Goal: Information Seeking & Learning: Learn about a topic

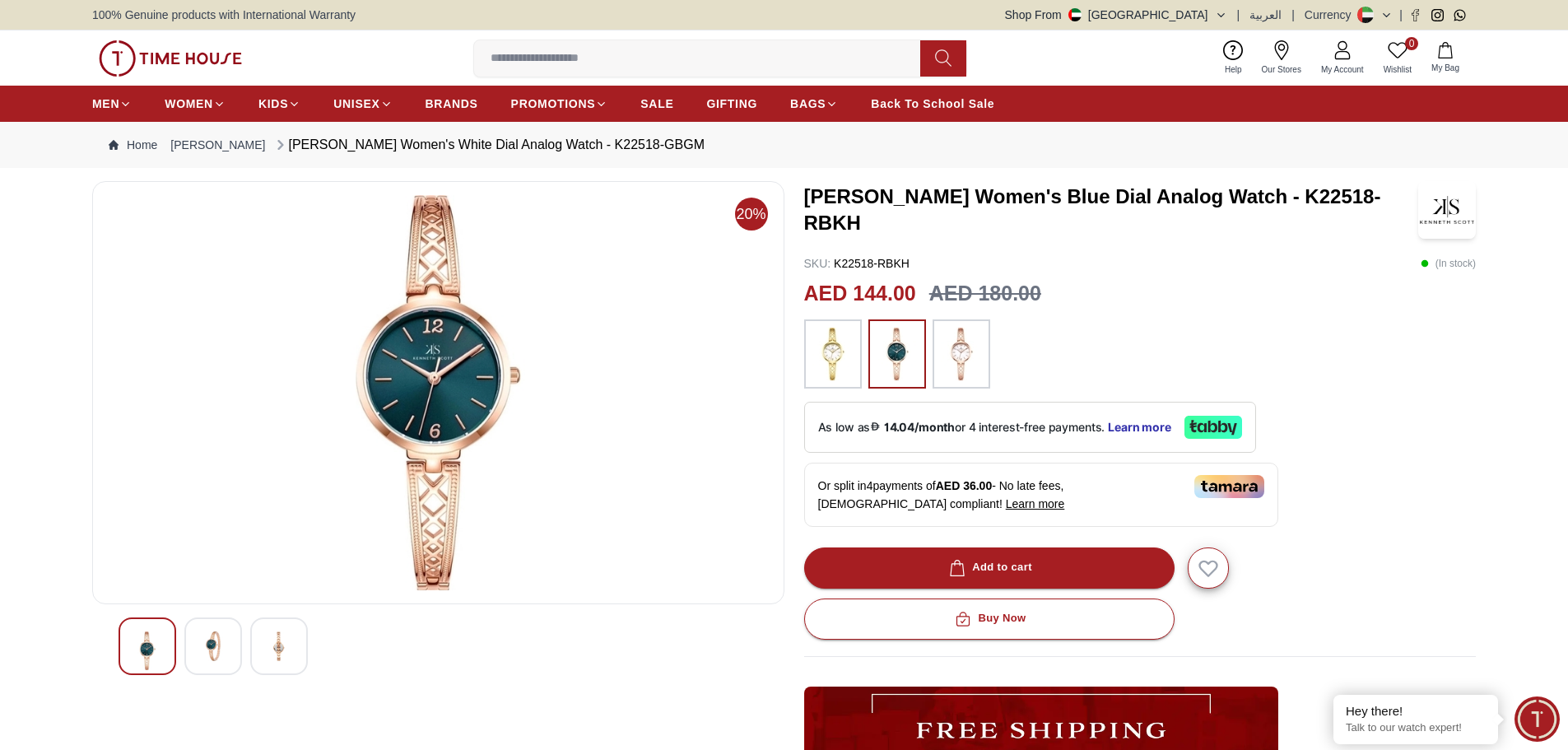
click at [893, 365] on img at bounding box center [896, 354] width 41 height 53
click at [442, 380] on img at bounding box center [438, 392] width 664 height 395
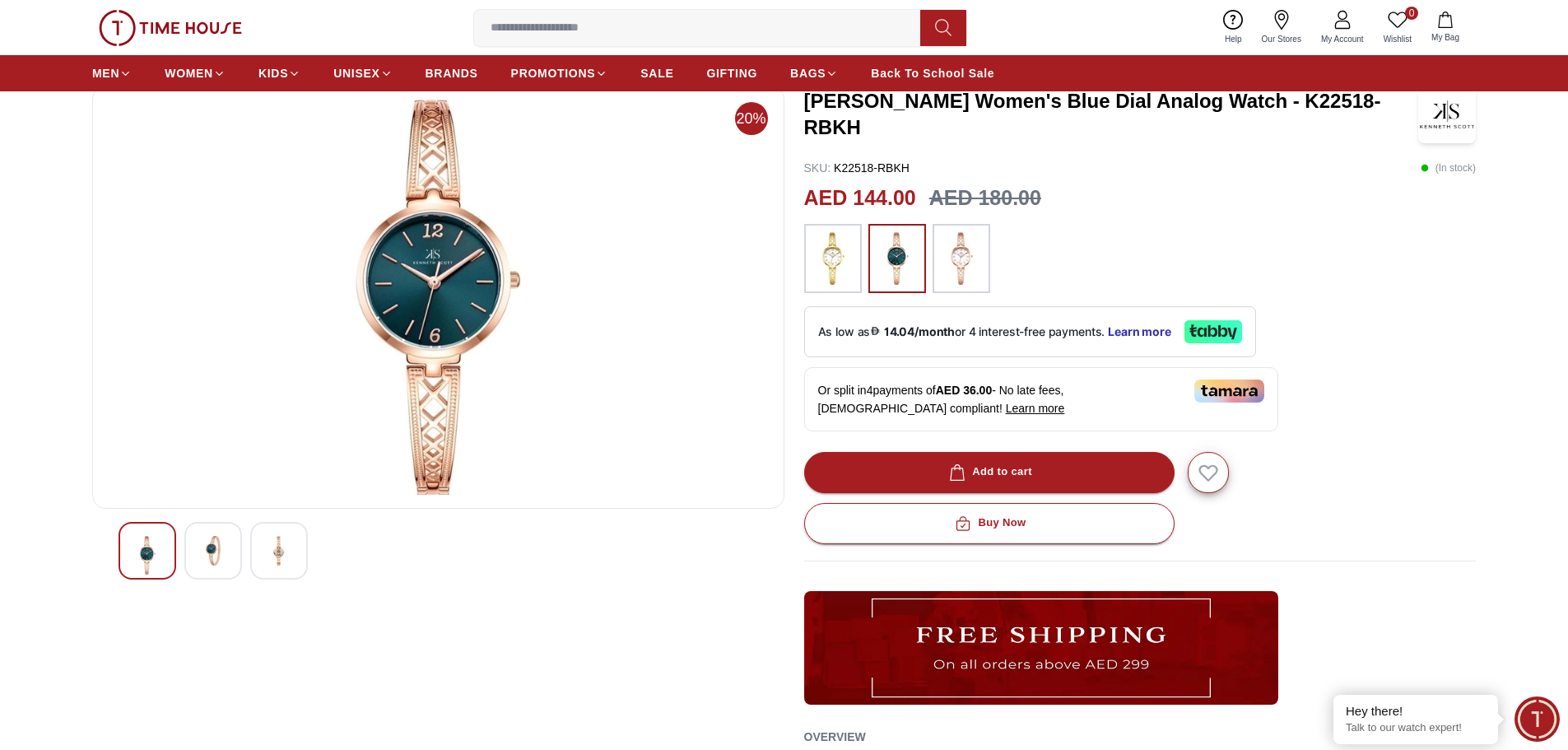
scroll to position [94, 0]
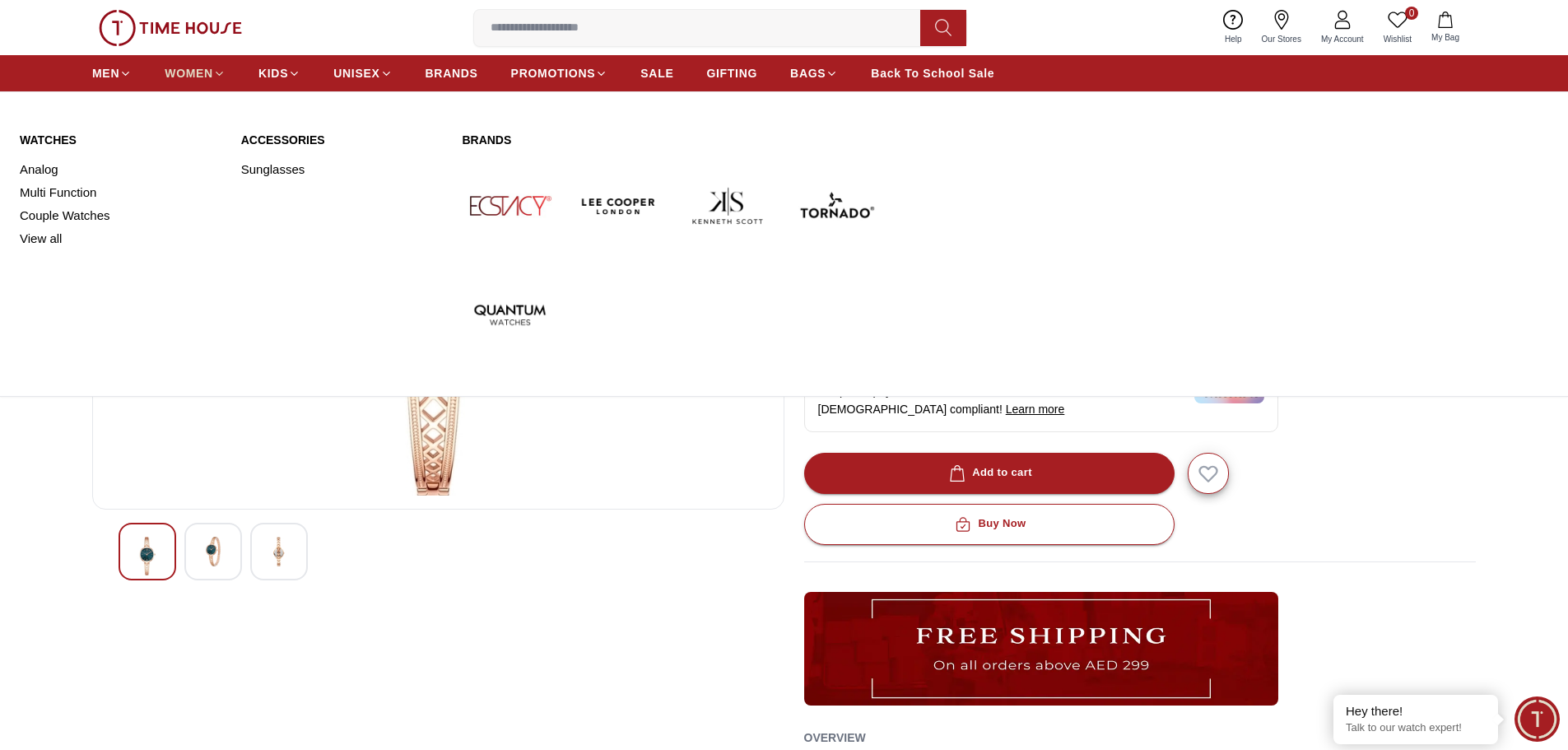
click at [189, 76] on span "WOMEN" at bounding box center [189, 72] width 48 height 16
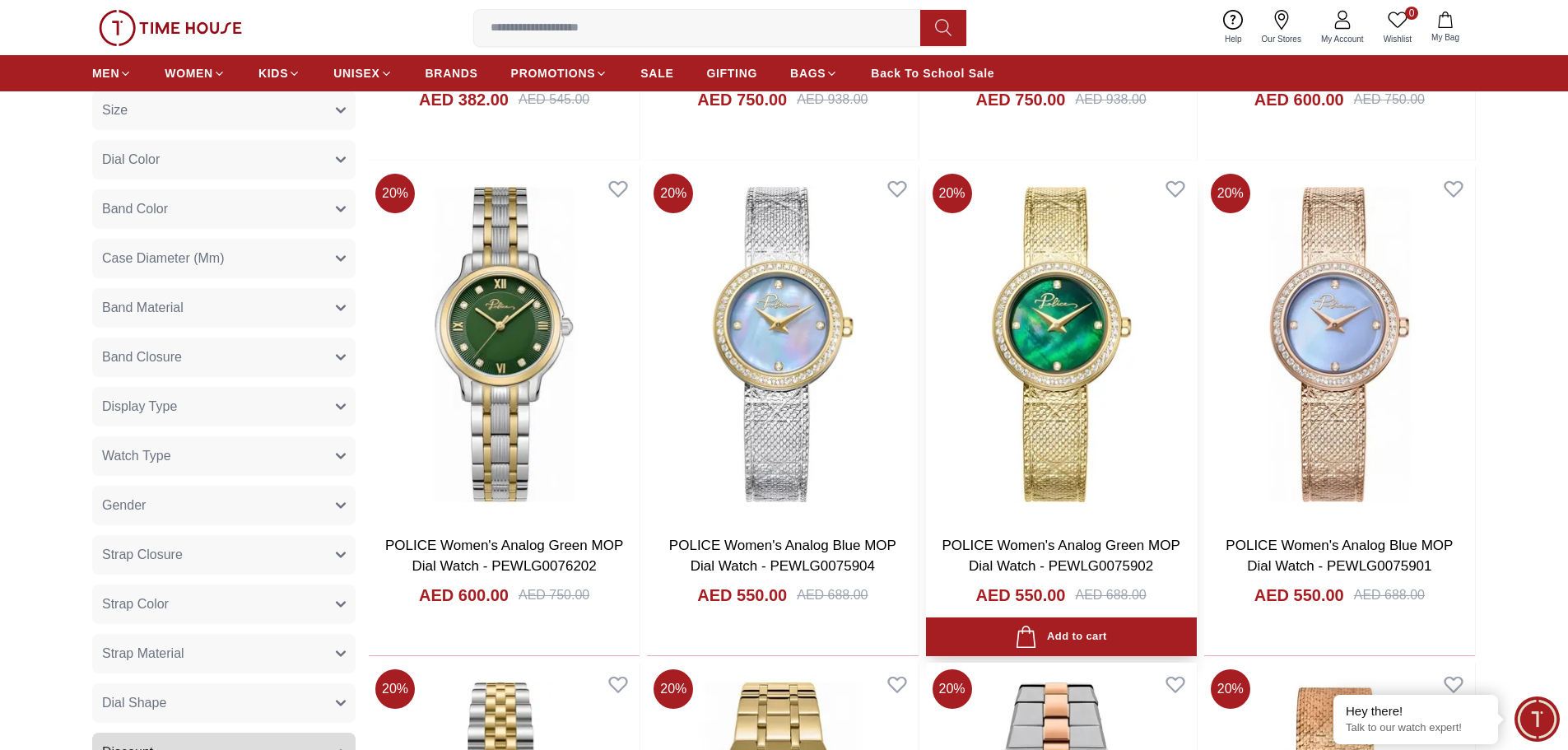
scroll to position [589, 0]
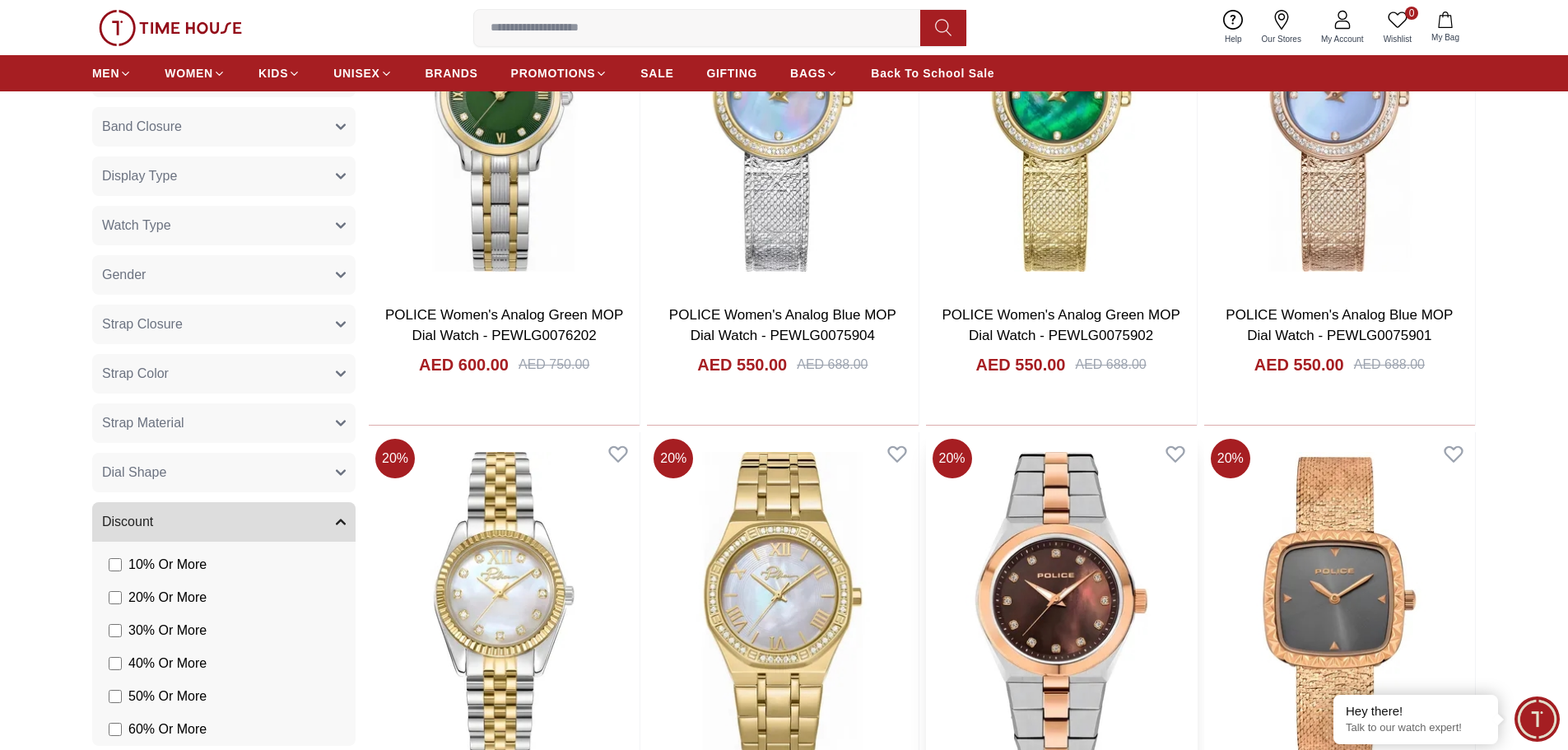
scroll to position [753, 0]
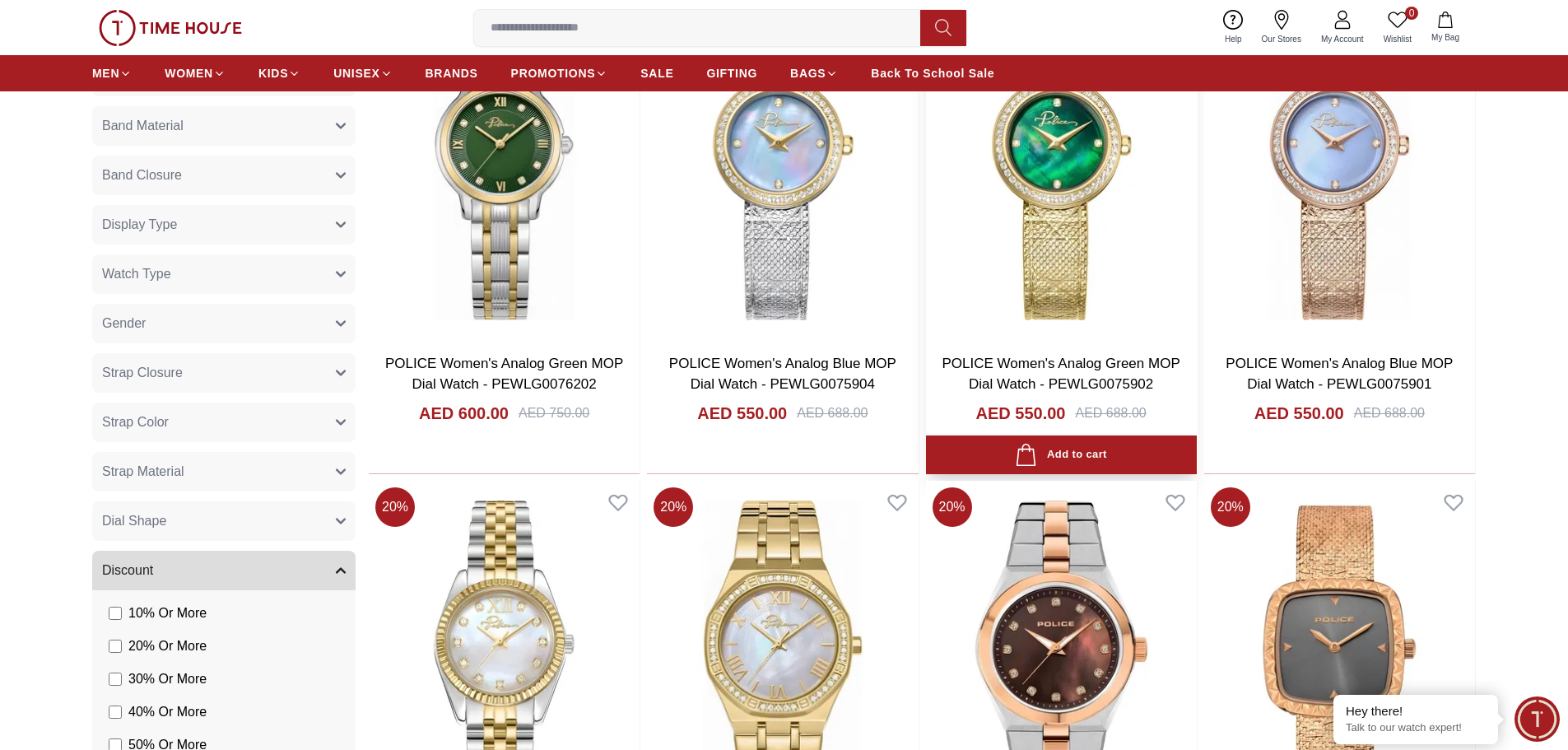
click at [1074, 259] on img at bounding box center [1061, 162] width 271 height 354
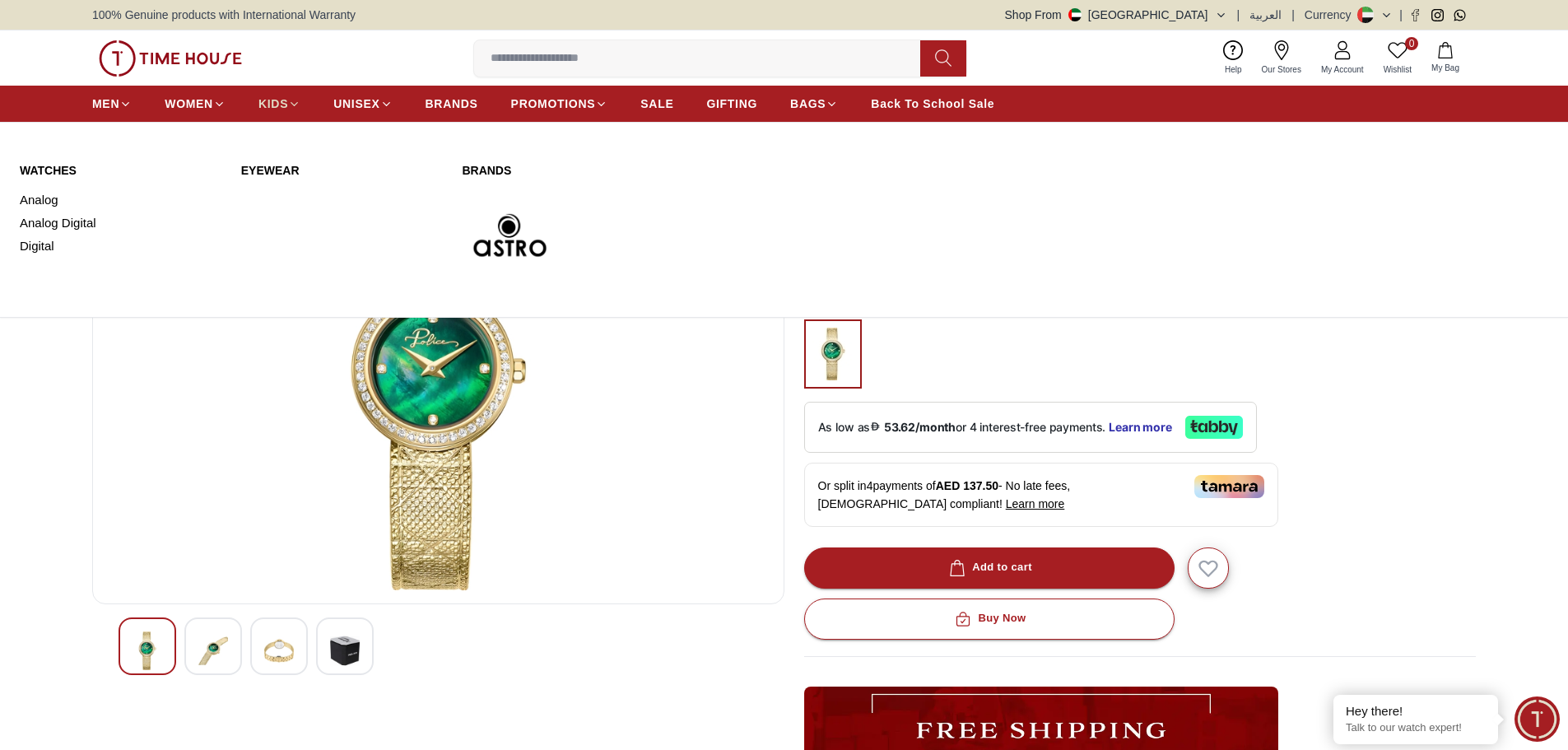
click at [274, 102] on span "KIDS" at bounding box center [273, 103] width 30 height 16
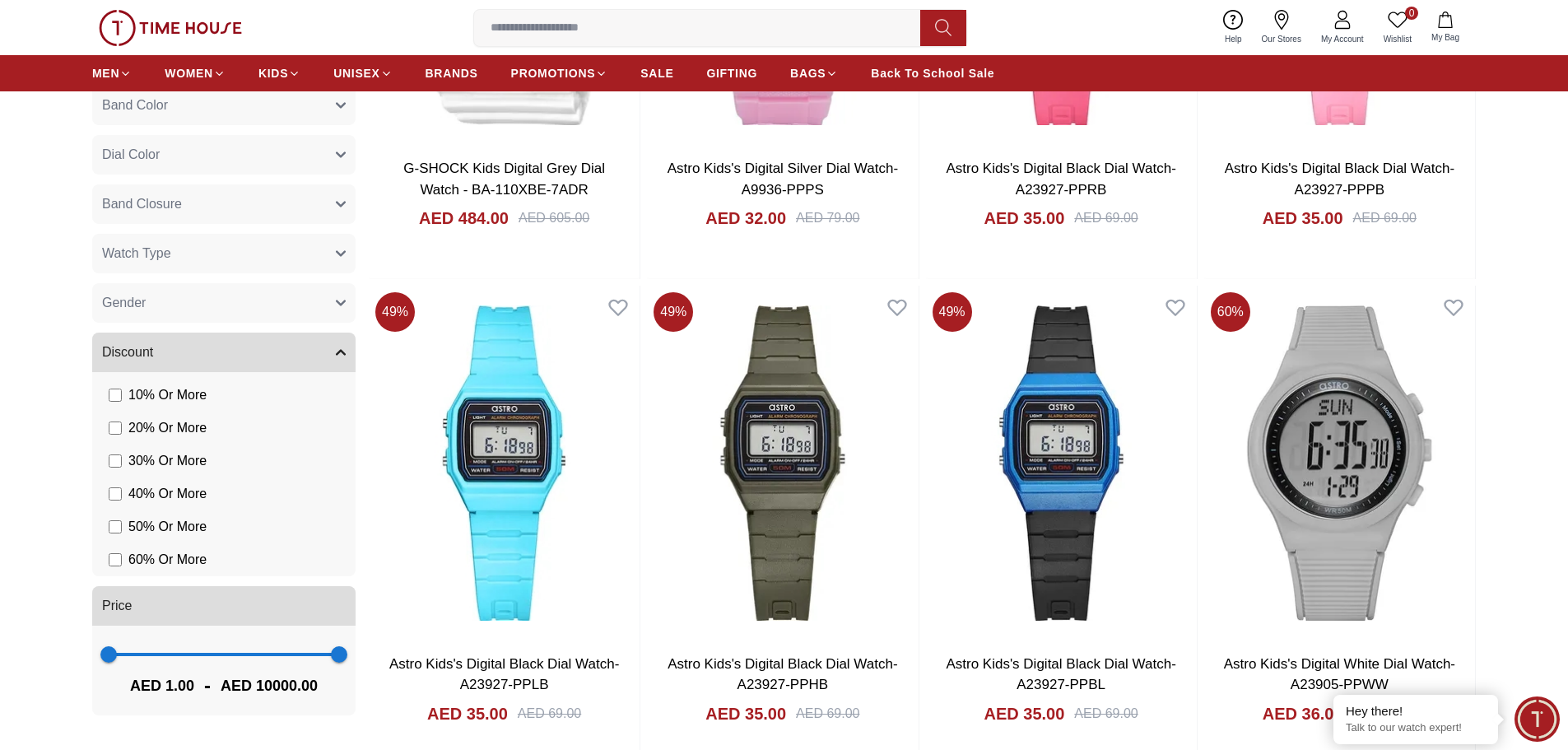
scroll to position [247, 0]
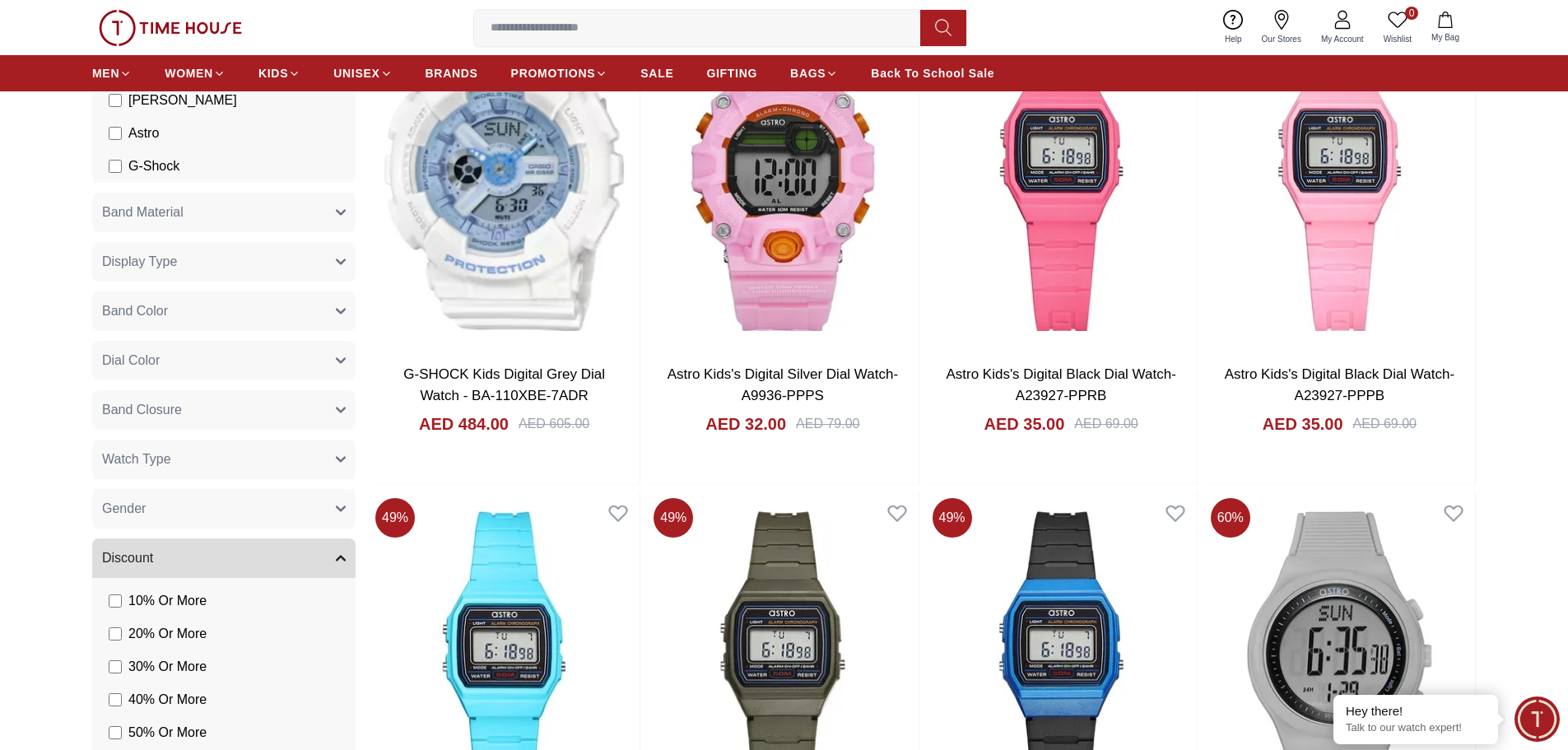
click at [138, 504] on span "Gender" at bounding box center [123, 508] width 43 height 19
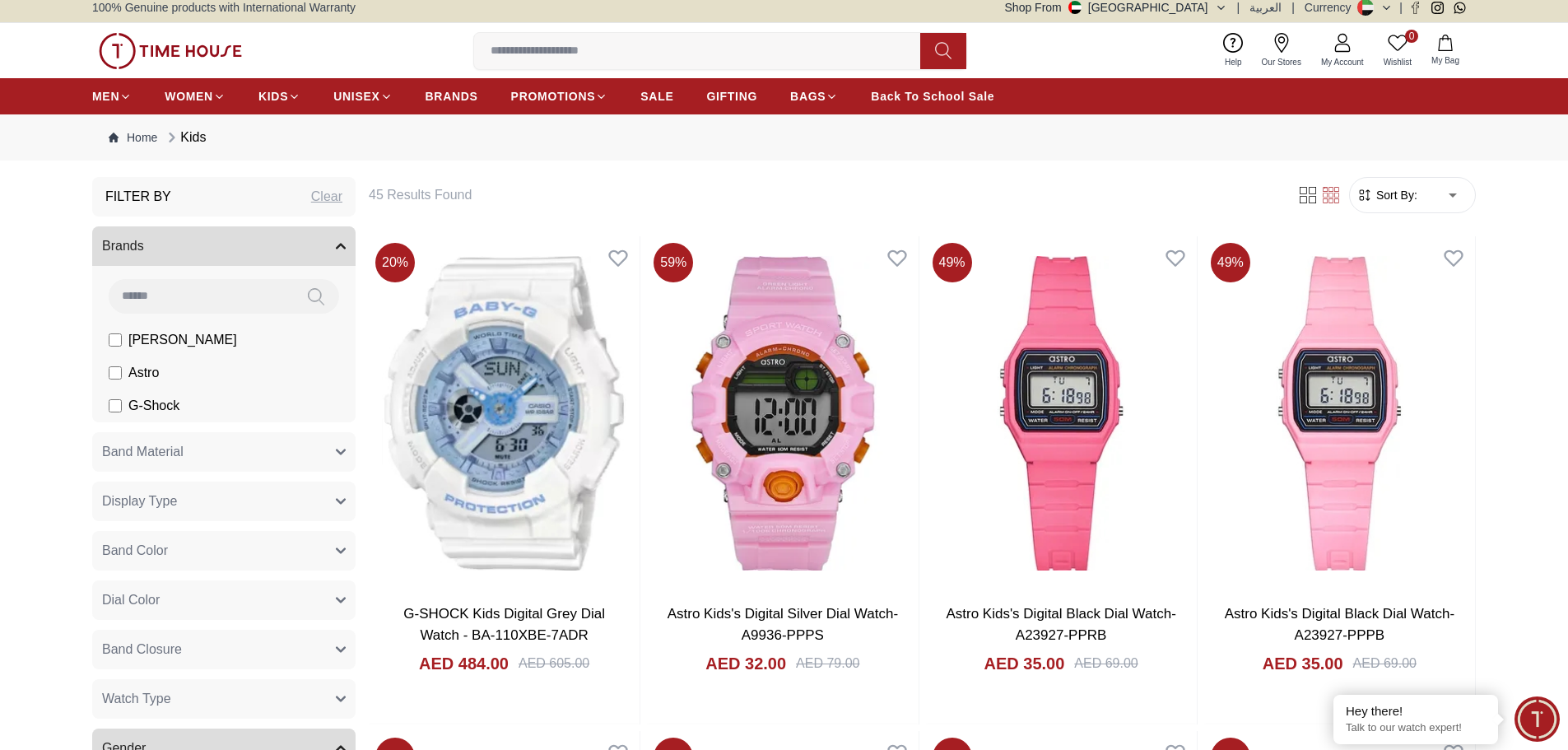
scroll to position [0, 0]
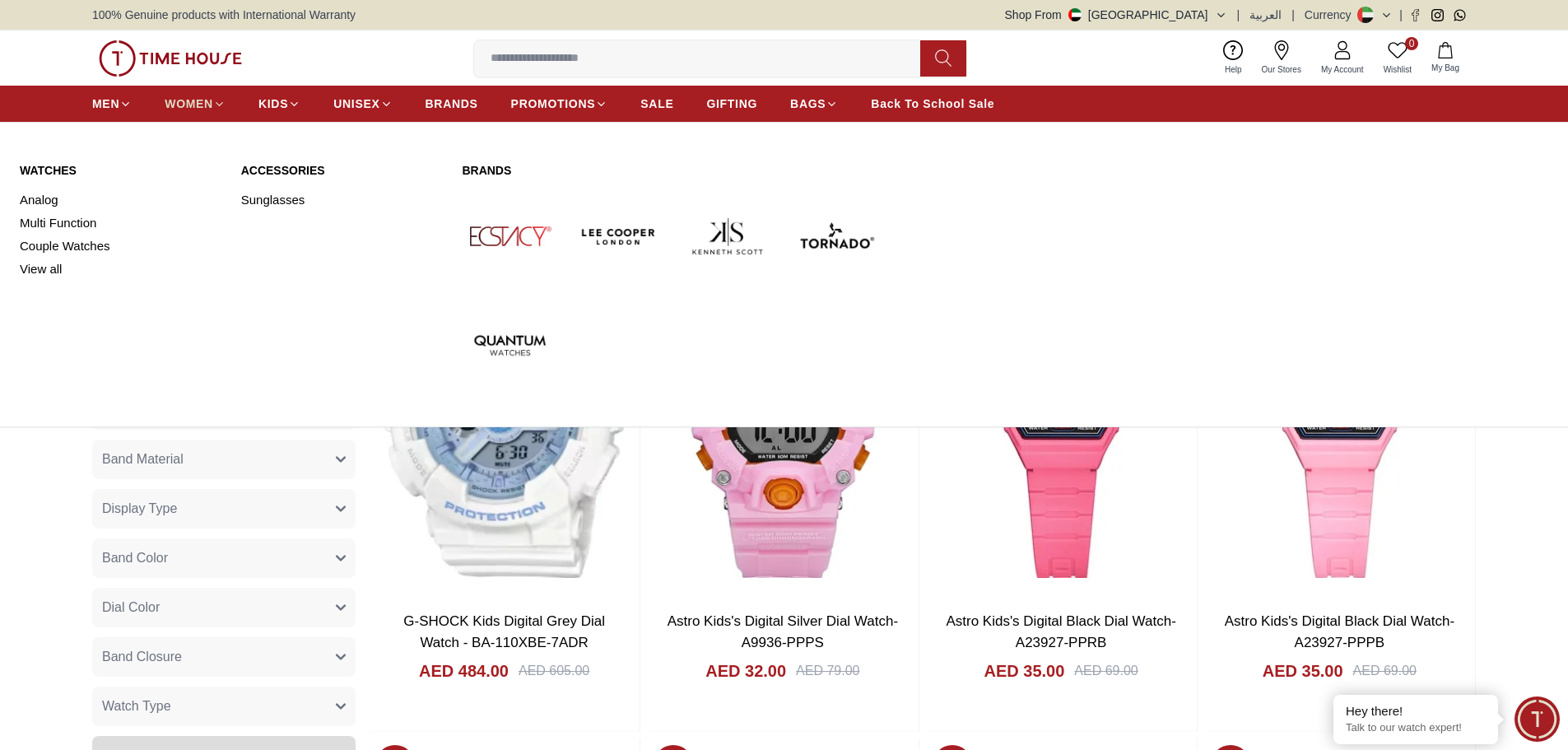
click at [183, 107] on span "WOMEN" at bounding box center [189, 103] width 48 height 16
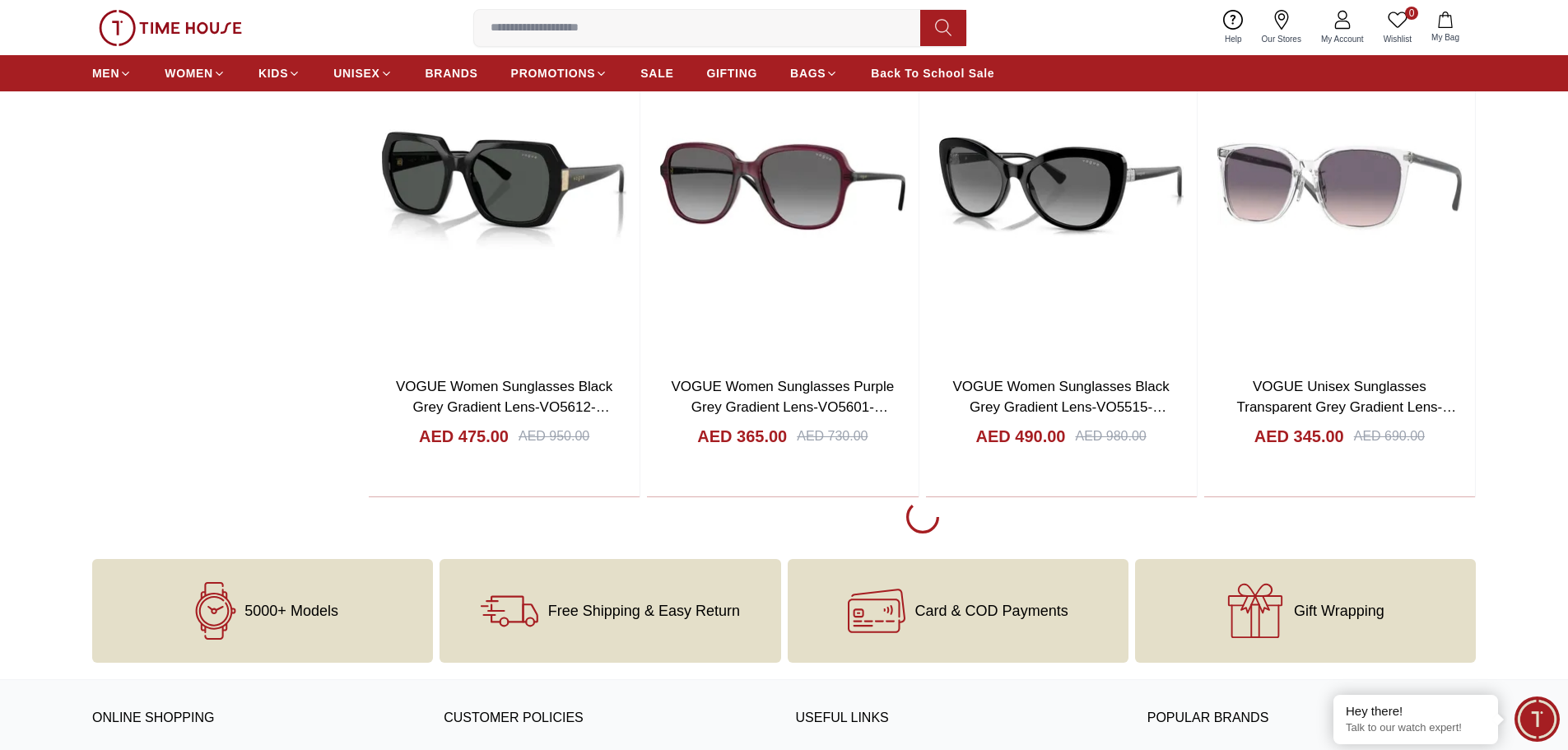
scroll to position [4692, 0]
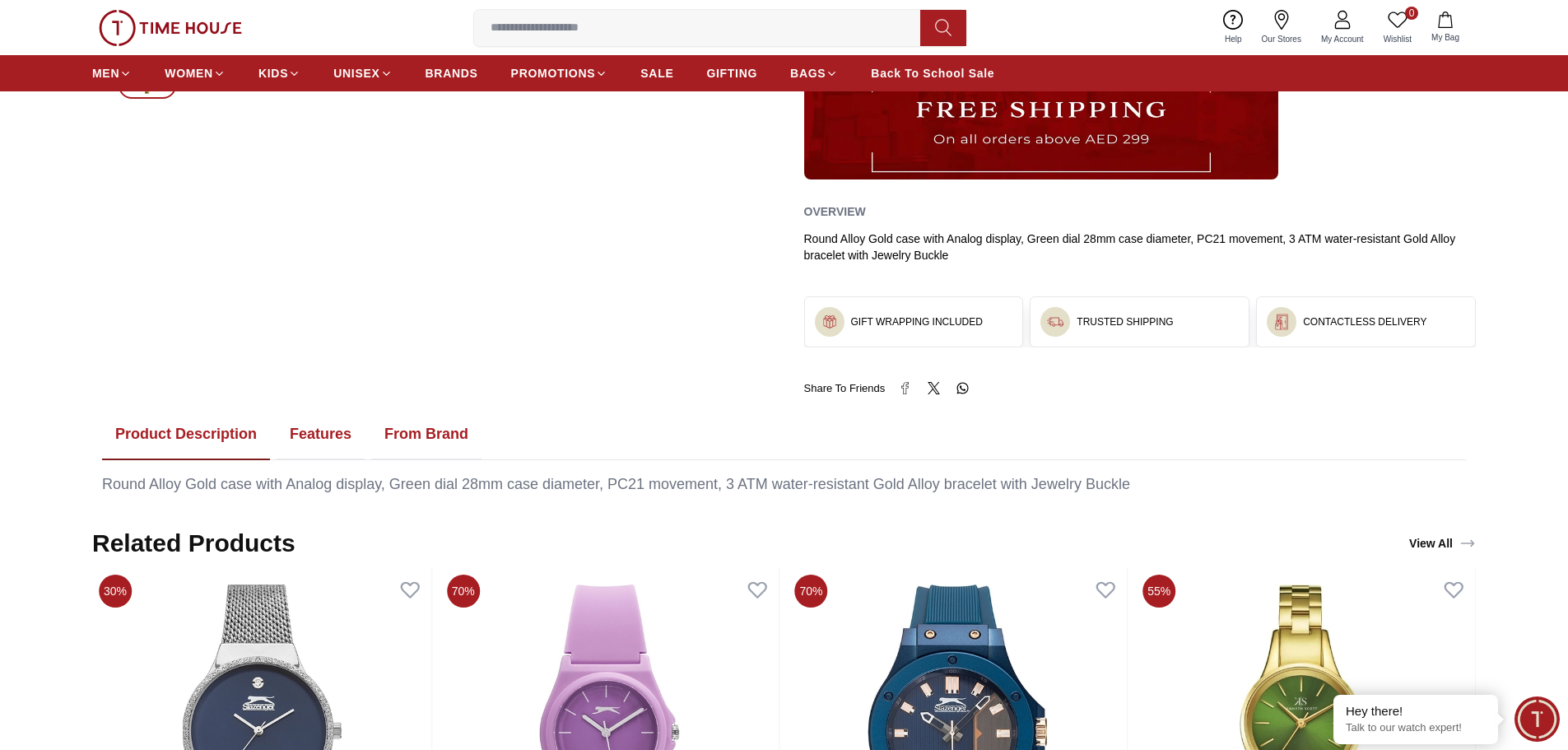
scroll to position [905, 0]
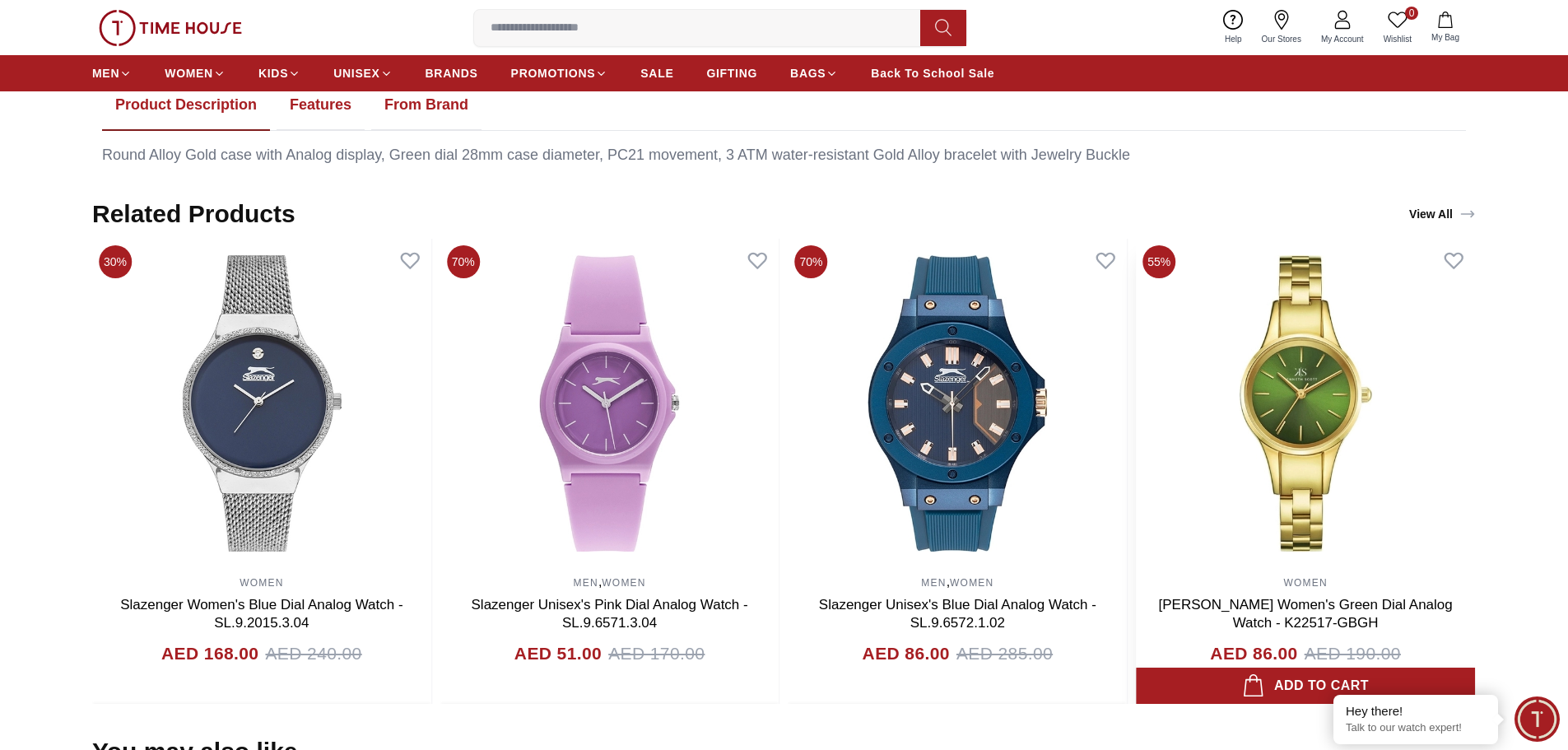
click at [1305, 393] on img at bounding box center [1305, 404] width 339 height 330
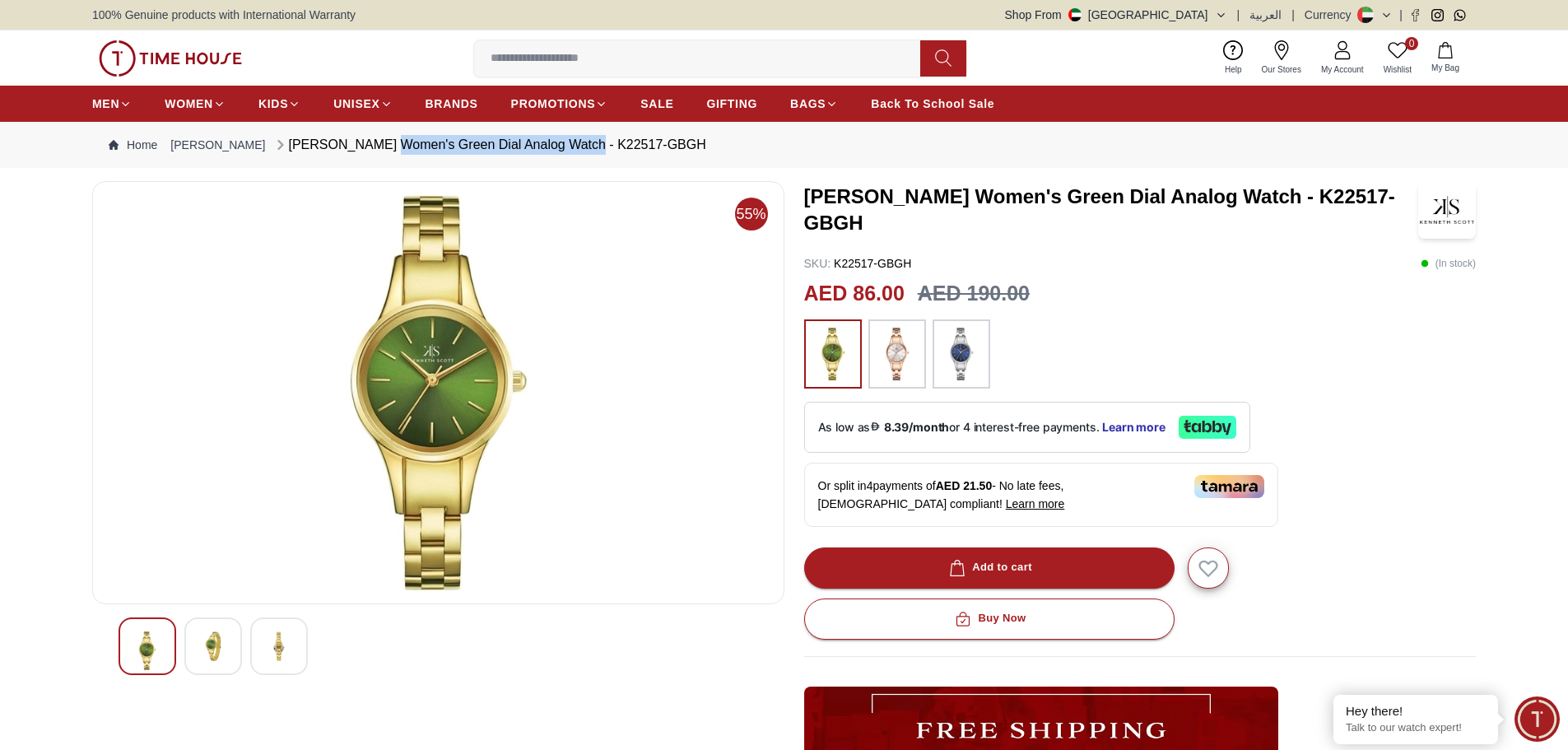
drag, startPoint x: 352, startPoint y: 145, endPoint x: 556, endPoint y: 150, distance: 204.1
click at [556, 150] on div "[PERSON_NAME] Women's Green Dial Analog Watch - K22517-GBGH" at bounding box center [490, 145] width 434 height 19
copy div "Women's Green Dial Analog Watch"
click at [595, 54] on input at bounding box center [704, 59] width 459 height 33
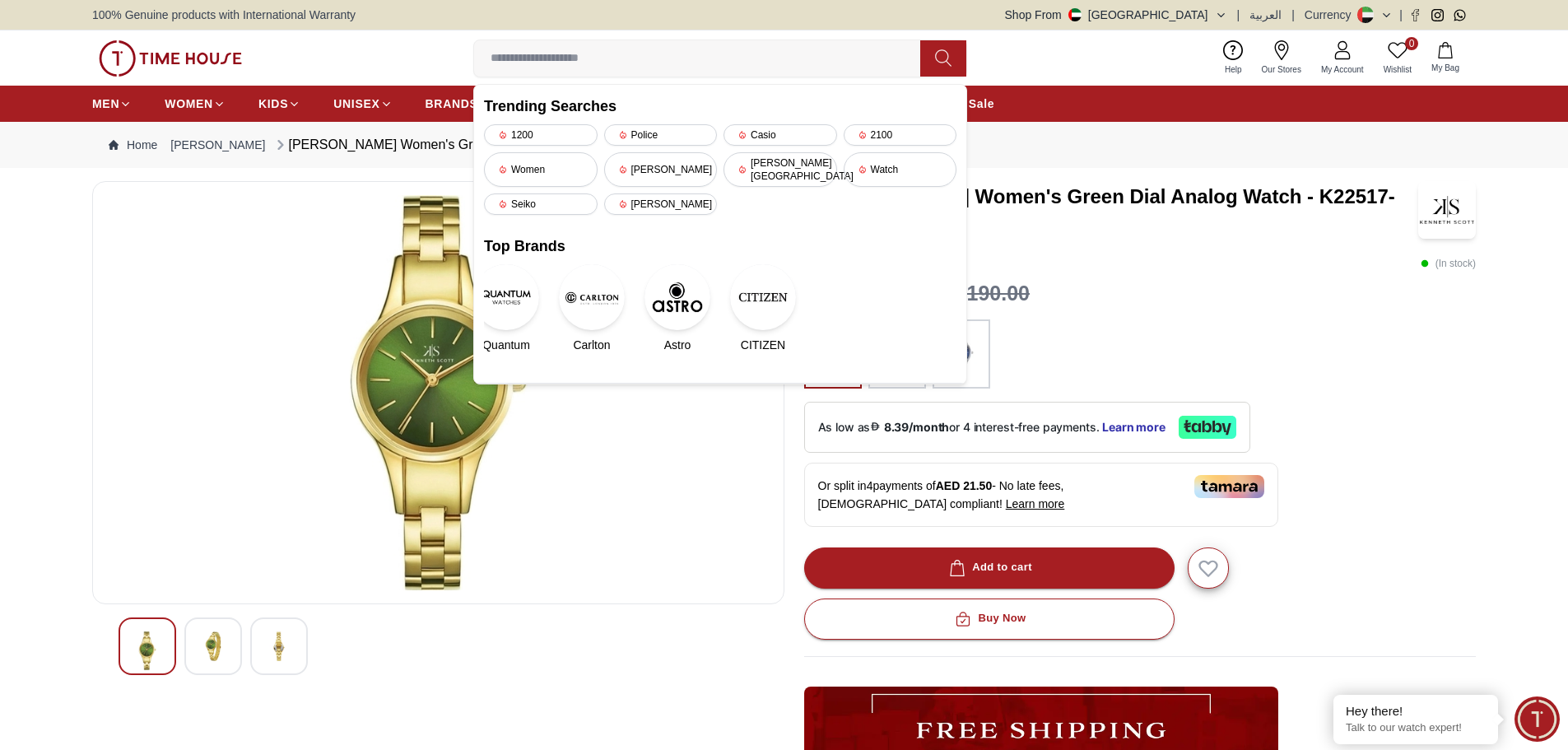
paste input "**********"
type input "**********"
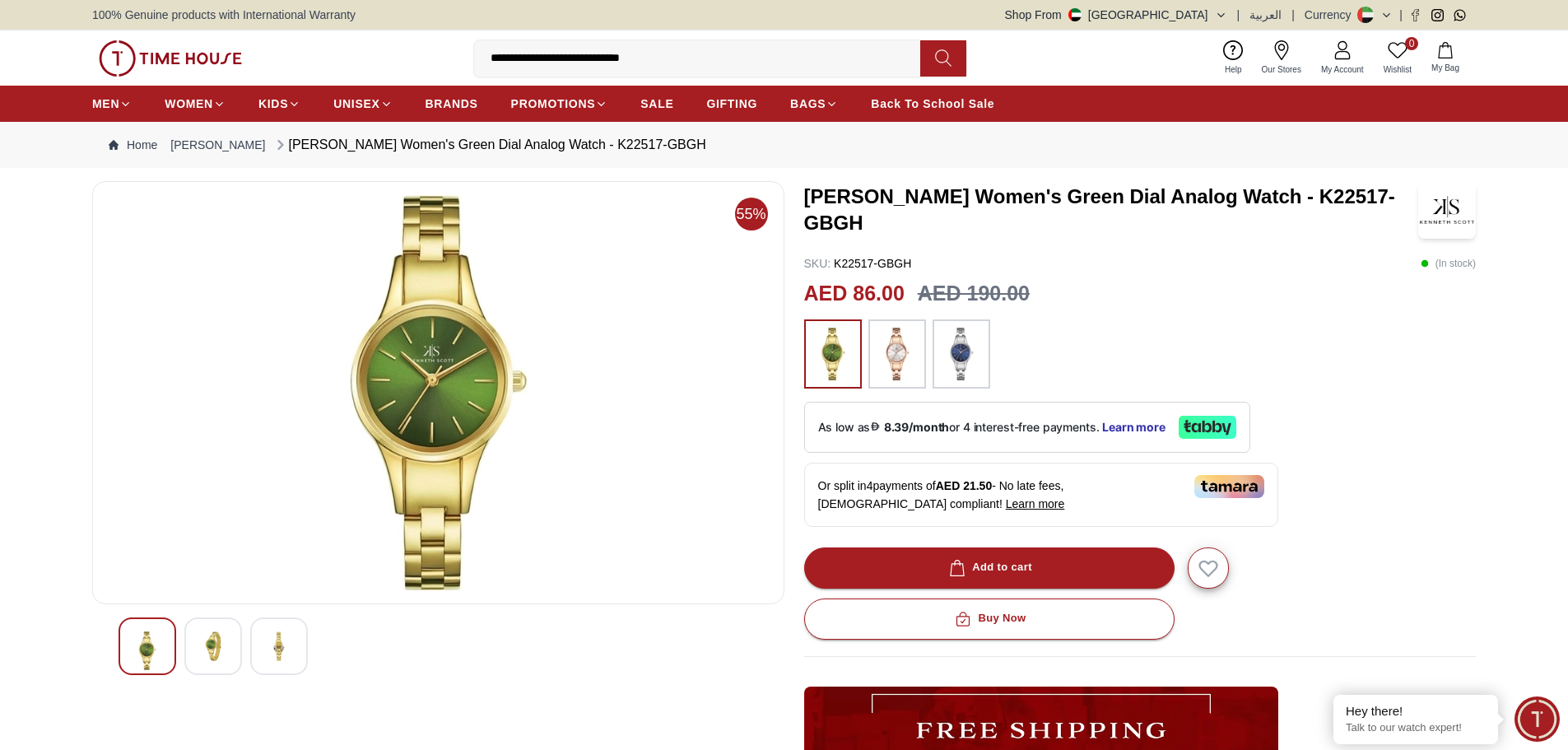
click at [935, 60] on icon at bounding box center [943, 58] width 16 height 19
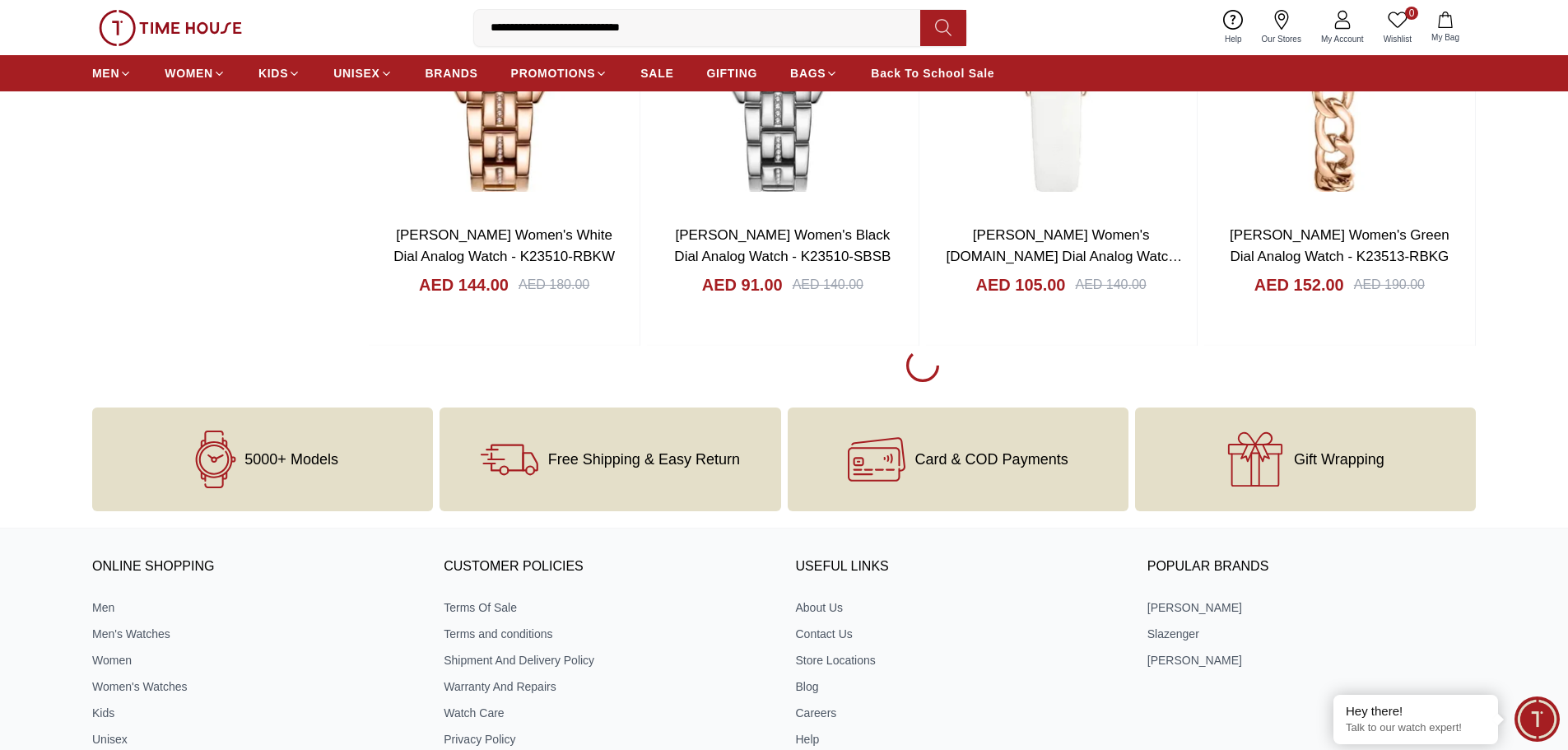
scroll to position [2470, 0]
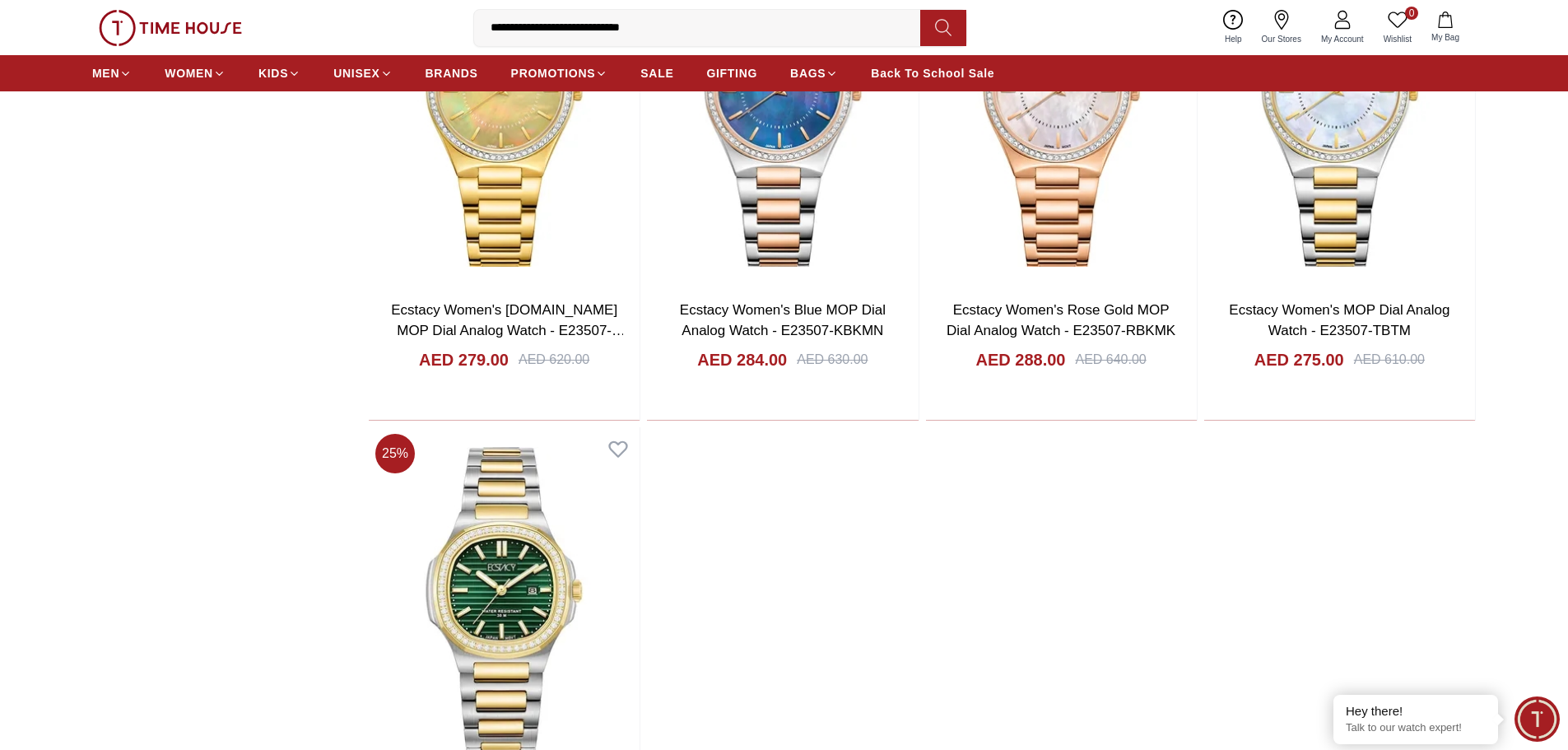
scroll to position [6585, 0]
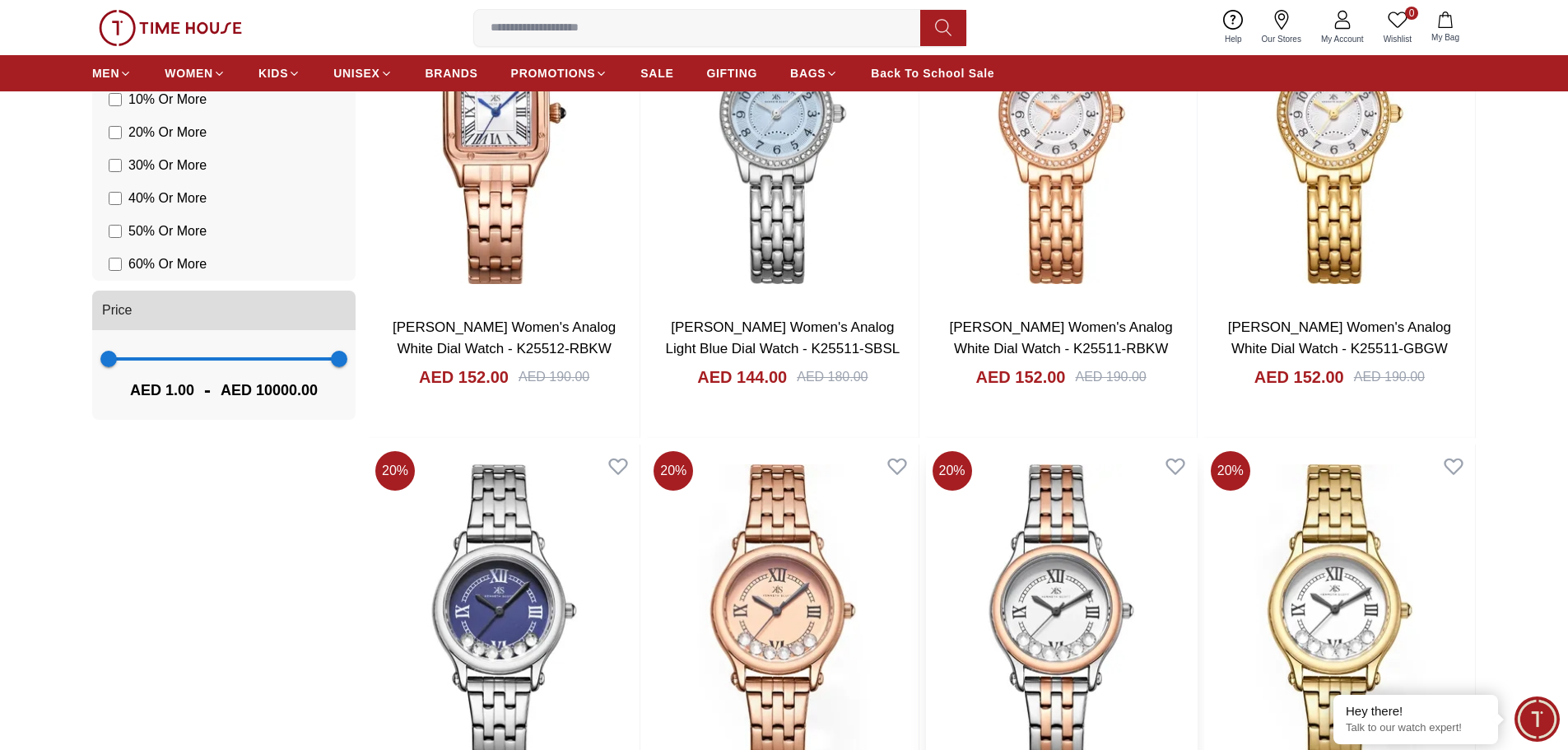
scroll to position [1482, 0]
